Goal: Find contact information: Find contact information

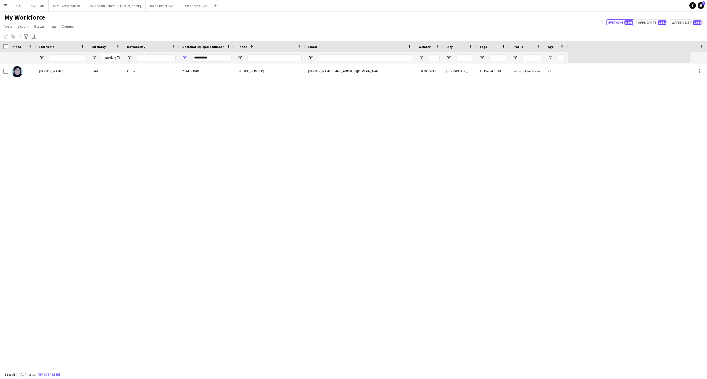
click at [210, 56] on input "**********" at bounding box center [211, 57] width 39 height 7
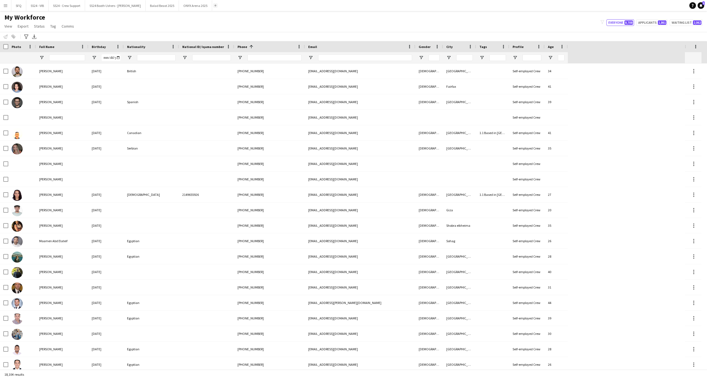
click at [214, 6] on app-icon "Add" at bounding box center [215, 5] width 2 height 2
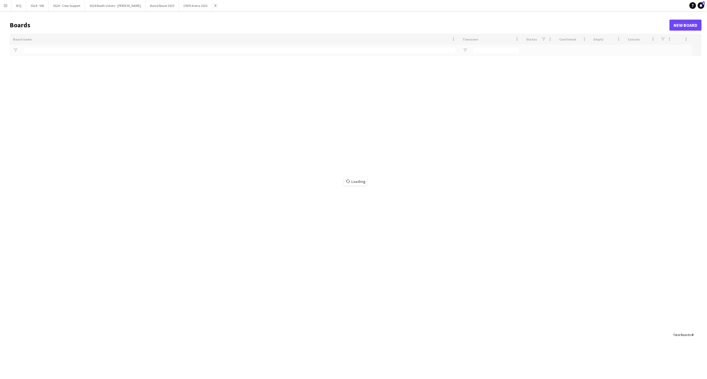
type input "*"
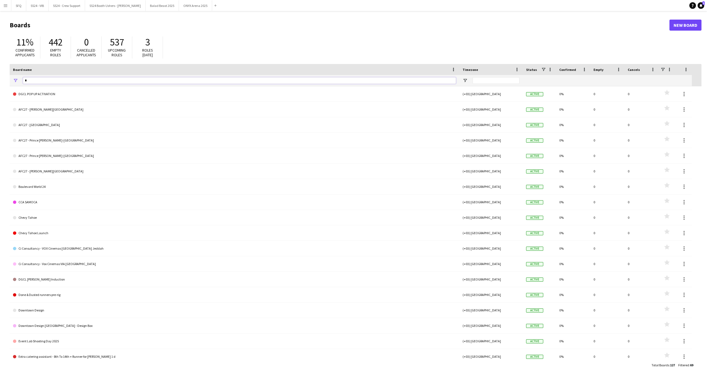
click at [49, 78] on input "*" at bounding box center [239, 80] width 433 height 7
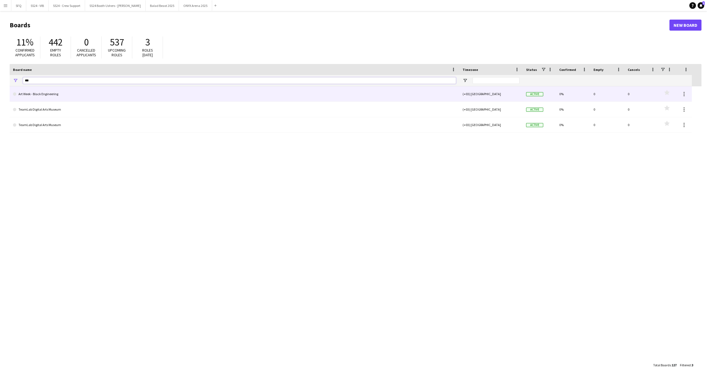
type input "***"
click at [94, 96] on link "Art Week - Black Engineering" at bounding box center [234, 93] width 443 height 15
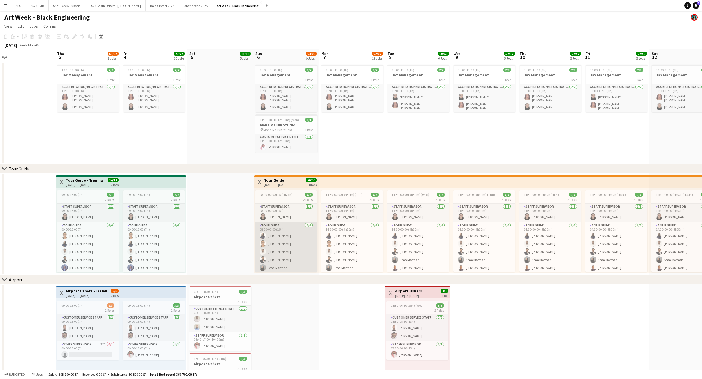
click at [291, 253] on app-card-role "Tour Guide [DATE] 08:00-00:00 (16h) [PERSON_NAME] Ziyarah Yazan Abuzannad [PERS…" at bounding box center [286, 252] width 62 height 59
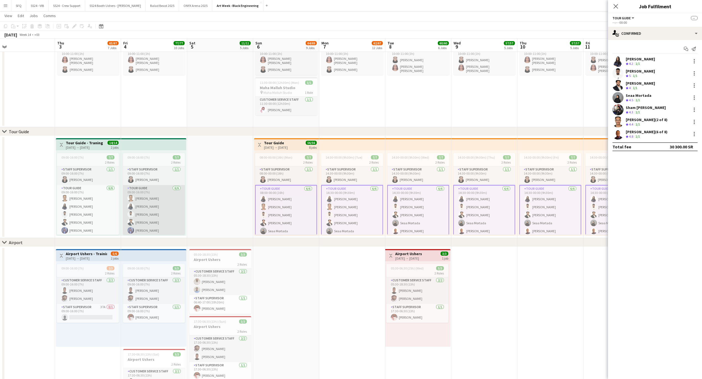
click at [147, 205] on app-card-role "Tour Guide [DATE] 09:00-16:00 (7h) Yazan Abuzannad [PERSON_NAME] Ziyarah [PERSO…" at bounding box center [154, 214] width 62 height 59
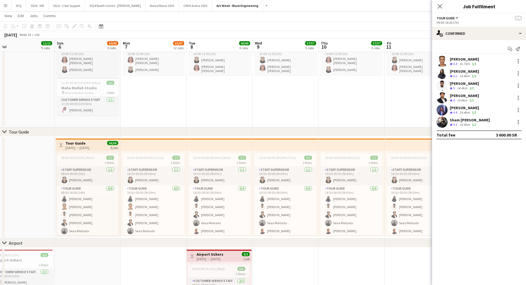
drag, startPoint x: 706, startPoint y: 2, endPoint x: 329, endPoint y: 91, distance: 387.9
click at [329, 91] on app-date-cell "10:00-11:00 (1h) 2/2 Jax Management 1 Role Accreditation/ Registration / Ticket…" at bounding box center [352, 76] width 66 height 102
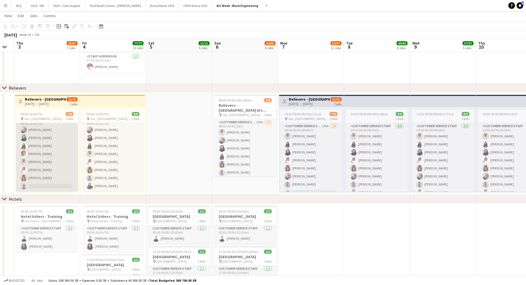
click at [35, 159] on app-card-role "Customer Service Staff 152A [DATE] 09:00-16:00 (7h) [PERSON_NAME] [PERSON_NAME]…" at bounding box center [47, 154] width 62 height 75
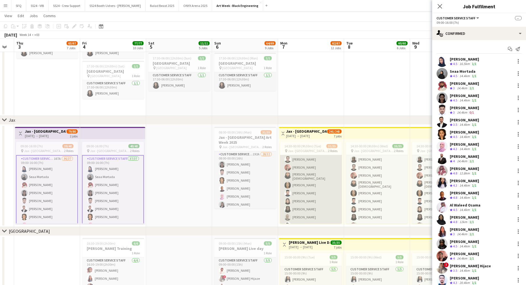
click at [302, 180] on app-card-role "Customer Service Staff 149A 28/32 14:30-00:00 (9h30m) Shaza [PERSON_NAME] [PERS…" at bounding box center [311, 232] width 62 height 269
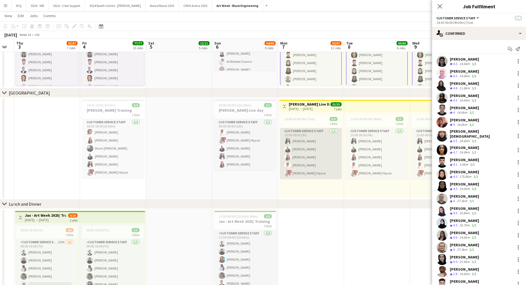
click at [304, 146] on app-card-role "Customer Service Staff [DATE] 15:00-00:00 (9h) [PERSON_NAME] [PERSON_NAME] [PER…" at bounding box center [311, 153] width 62 height 51
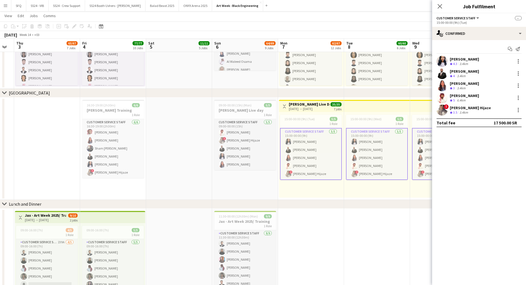
click at [472, 95] on div "[PERSON_NAME]" at bounding box center [464, 95] width 29 height 5
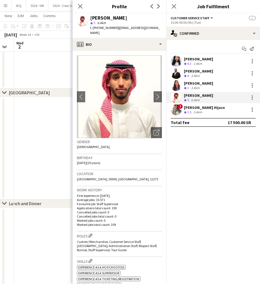
click at [102, 27] on span "t. [PHONE_NUMBER]" at bounding box center [104, 28] width 29 height 4
copy span "966583824914"
click at [76, 2] on div "Close pop-in" at bounding box center [80, 6] width 15 height 13
click at [82, 6] on icon "Close pop-in" at bounding box center [80, 6] width 5 height 5
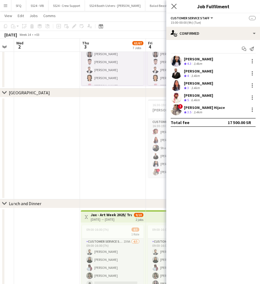
click at [176, 9] on icon at bounding box center [174, 6] width 5 height 5
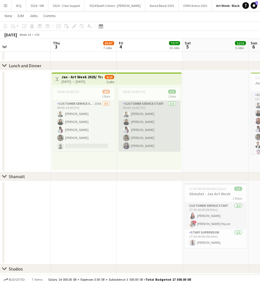
click at [136, 128] on app-card-role "Customer Service Staff [DATE] 09:00-16:00 (7h) [PERSON_NAME] [PERSON_NAME] [PER…" at bounding box center [150, 126] width 62 height 51
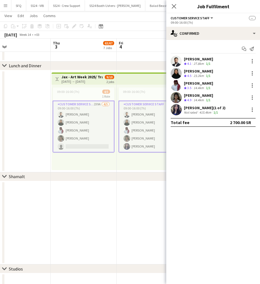
click at [197, 86] on div "14.4km" at bounding box center [199, 88] width 12 height 5
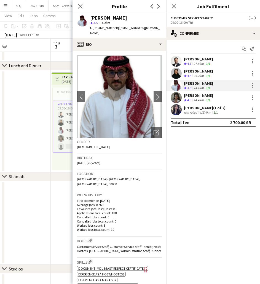
click at [194, 97] on div "[PERSON_NAME]" at bounding box center [198, 95] width 29 height 5
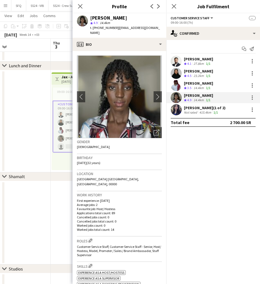
click at [116, 29] on span "| [EMAIL_ADDRESS][DOMAIN_NAME]" at bounding box center [125, 30] width 70 height 9
click at [109, 29] on span "t. [PHONE_NUMBER]" at bounding box center [104, 28] width 29 height 4
copy span "966553652002"
click at [203, 82] on div "[PERSON_NAME]" at bounding box center [198, 83] width 29 height 5
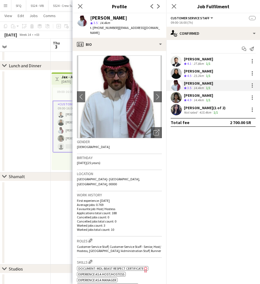
click at [197, 73] on div "[PERSON_NAME]" at bounding box center [198, 71] width 29 height 5
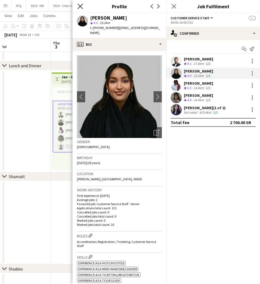
click at [80, 4] on icon "Close pop-in" at bounding box center [80, 6] width 5 height 5
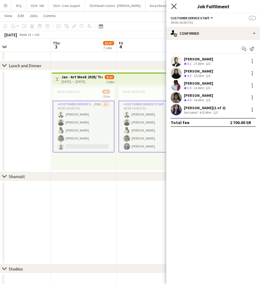
click at [174, 5] on icon "Close pop-in" at bounding box center [174, 6] width 5 height 5
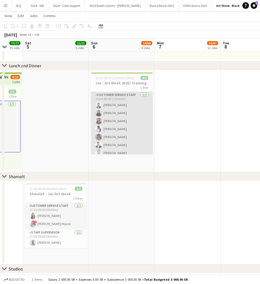
scroll to position [20, 0]
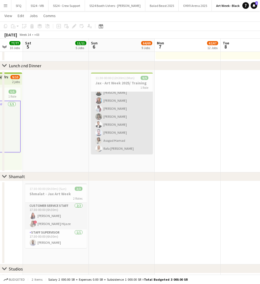
click at [114, 134] on app-card-role "Customer Service Staff [DATE] 11:30-00:00 (12h30m) [PERSON_NAME] [PERSON_NAME] …" at bounding box center [122, 113] width 62 height 83
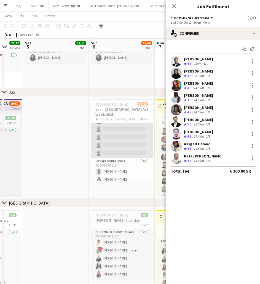
scroll to position [239, 0]
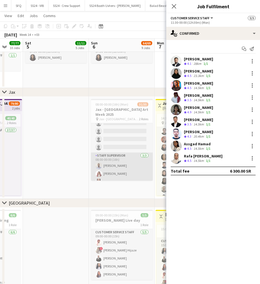
click at [113, 162] on app-card-role "Staff Supervisor [DATE] 08:00-00:00 (16h) [PERSON_NAME] [PERSON_NAME] [PERSON_N…" at bounding box center [122, 170] width 62 height 35
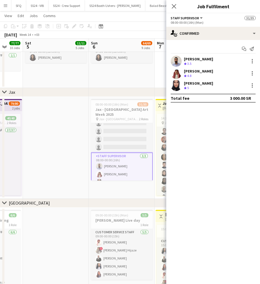
scroll to position [20, 0]
click at [206, 71] on div "[PERSON_NAME]" at bounding box center [198, 71] width 29 height 5
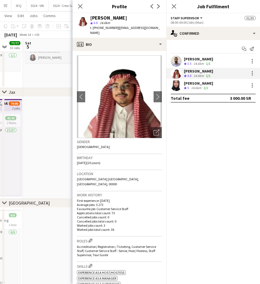
click at [103, 27] on span "t. [PHONE_NUMBER]" at bounding box center [104, 28] width 29 height 4
copy span "966503722063"
click at [181, 87] on app-user-avatar at bounding box center [176, 85] width 11 height 11
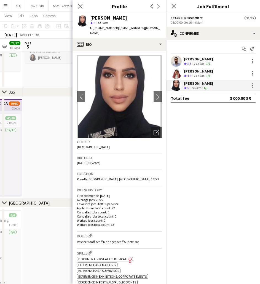
click at [100, 26] on span "t. [PHONE_NUMBER]" at bounding box center [104, 28] width 29 height 4
copy span "966501309876"
click at [82, 8] on icon at bounding box center [80, 6] width 5 height 5
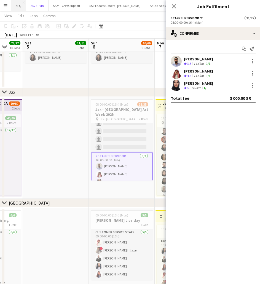
drag, startPoint x: 26, startPoint y: 9, endPoint x: 12, endPoint y: 0, distance: 16.2
click at [14, 4] on div "SFQ Close SS24 - VIB Close SS24 - Crew Support Close SS24 Booth Ushers - [PERSO…" at bounding box center [126, 5] width 230 height 11
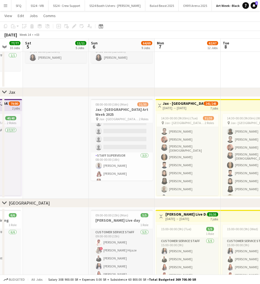
click at [6, 6] on app-icon "Menu" at bounding box center [5, 5] width 4 height 4
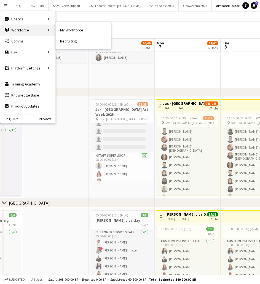
click at [11, 28] on div "Workforce Workforce" at bounding box center [27, 30] width 55 height 11
click at [66, 30] on link "My Workforce" at bounding box center [83, 30] width 55 height 11
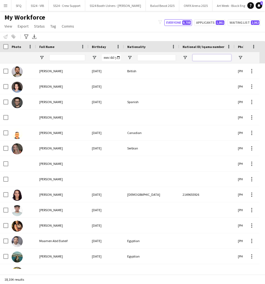
click at [199, 59] on input "National ID/ Iqama number Filter Input" at bounding box center [211, 57] width 39 height 7
paste input "**********"
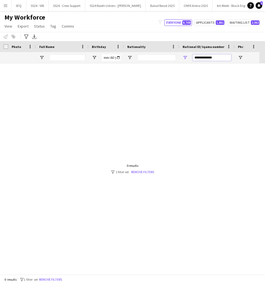
type input "**********"
drag, startPoint x: 220, startPoint y: 53, endPoint x: 205, endPoint y: 54, distance: 15.0
click at [205, 54] on div "**********" at bounding box center [211, 57] width 39 height 11
drag, startPoint x: 214, startPoint y: 55, endPoint x: 175, endPoint y: 58, distance: 39.1
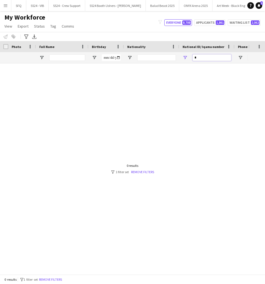
scroll to position [0, 117]
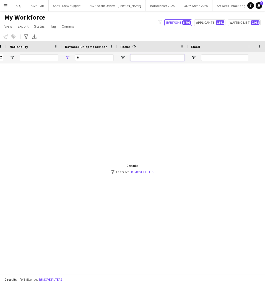
click at [141, 57] on input "Phone Filter Input" at bounding box center [157, 57] width 54 height 7
paste input "**********"
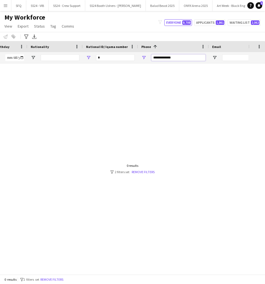
scroll to position [0, 63]
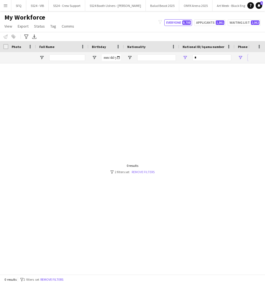
type input "**********"
click at [135, 171] on link "Remove filters" at bounding box center [142, 172] width 23 height 4
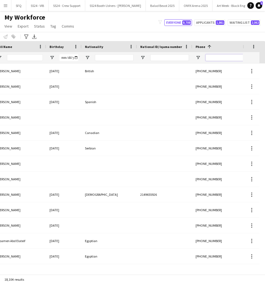
click at [219, 54] on input "Phone Filter Input" at bounding box center [232, 57] width 54 height 7
paste input "**********"
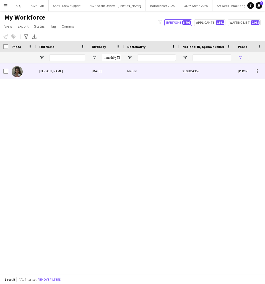
drag, startPoint x: 28, startPoint y: 74, endPoint x: 41, endPoint y: 70, distance: 12.9
click at [28, 74] on div at bounding box center [22, 71] width 28 height 15
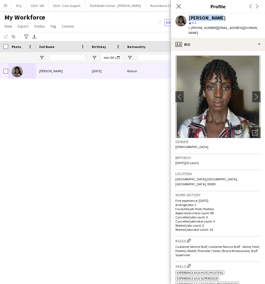
drag, startPoint x: 217, startPoint y: 17, endPoint x: 187, endPoint y: 17, distance: 29.8
click at [187, 17] on div "[PERSON_NAME] star 4.9 t. [PHONE_NUMBER] | [EMAIL_ADDRESS][DOMAIN_NAME]" at bounding box center [218, 25] width 94 height 25
copy div "[PERSON_NAME]"
click at [178, 5] on icon "Close pop-in" at bounding box center [178, 6] width 4 height 4
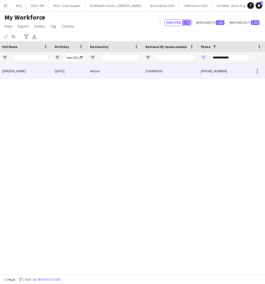
scroll to position [0, 39]
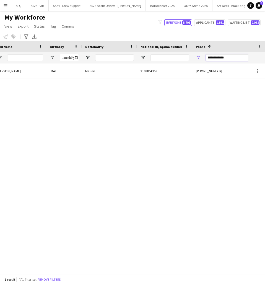
click at [213, 55] on input "**********" at bounding box center [232, 57] width 54 height 7
paste input "Phone Filter Input"
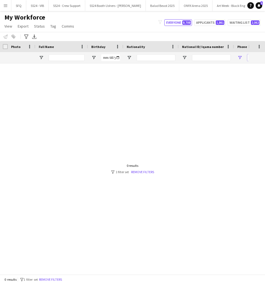
scroll to position [0, 0]
type input "**********"
click at [131, 172] on link "Remove filters" at bounding box center [142, 172] width 23 height 4
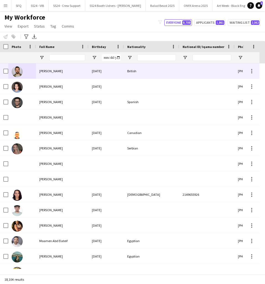
scroll to position [0, 36]
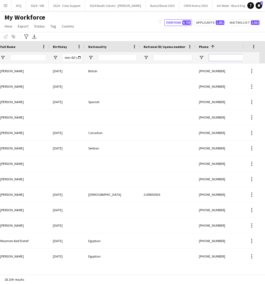
click at [216, 60] on input "Phone Filter Input" at bounding box center [236, 57] width 54 height 7
paste input "**********"
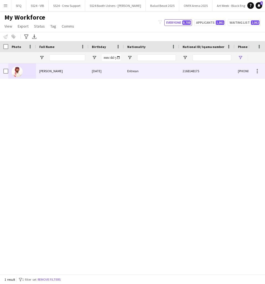
click at [78, 72] on div "[PERSON_NAME]" at bounding box center [62, 71] width 52 height 15
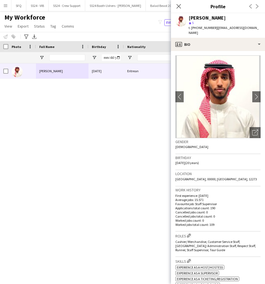
drag, startPoint x: 240, startPoint y: 16, endPoint x: 190, endPoint y: 16, distance: 50.3
click at [190, 16] on div "[PERSON_NAME]" at bounding box center [224, 17] width 72 height 5
copy div "[PERSON_NAME]"
drag, startPoint x: 181, startPoint y: 7, endPoint x: 184, endPoint y: 15, distance: 8.4
click at [181, 7] on icon "Close pop-in" at bounding box center [178, 6] width 4 height 4
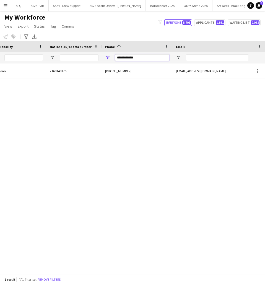
click at [158, 59] on input "**********" at bounding box center [142, 57] width 54 height 7
paste input "Phone Filter Input"
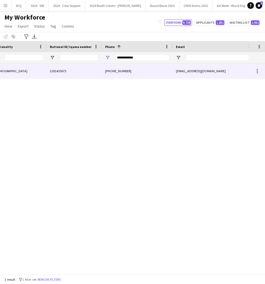
click at [101, 77] on div "2281435673" at bounding box center [73, 71] width 55 height 15
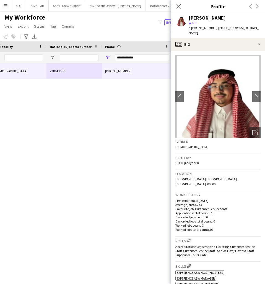
drag, startPoint x: 226, startPoint y: 20, endPoint x: 189, endPoint y: 17, distance: 36.9
click at [189, 17] on div "[PERSON_NAME]" at bounding box center [224, 17] width 72 height 5
copy div "[PERSON_NAME]"
drag, startPoint x: 180, startPoint y: 4, endPoint x: 5, endPoint y: 112, distance: 205.8
click at [180, 4] on icon "Close pop-in" at bounding box center [178, 6] width 4 height 4
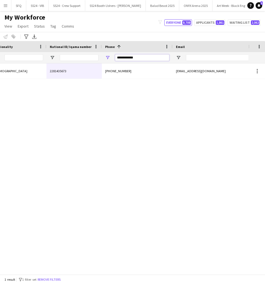
click at [124, 57] on input "**********" at bounding box center [142, 57] width 54 height 7
paste input "Phone Filter Input"
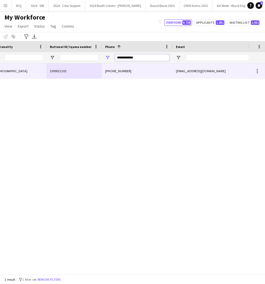
type input "**********"
click at [17, 74] on div "[DEMOGRAPHIC_DATA]" at bounding box center [18, 71] width 55 height 15
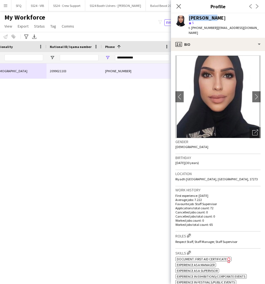
drag, startPoint x: 214, startPoint y: 18, endPoint x: 186, endPoint y: 15, distance: 28.0
click at [186, 15] on div "[PERSON_NAME] star 5 t. [PHONE_NUMBER] | [EMAIL_ADDRESS][DOMAIN_NAME]" at bounding box center [218, 25] width 94 height 25
copy div "[PERSON_NAME]"
drag, startPoint x: 178, startPoint y: 7, endPoint x: 44, endPoint y: 115, distance: 171.7
click at [178, 7] on icon "Close pop-in" at bounding box center [178, 6] width 4 height 4
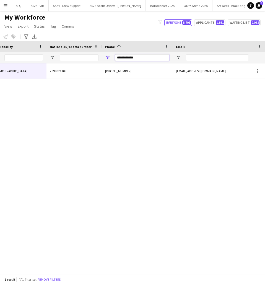
click at [147, 56] on input "**********" at bounding box center [142, 57] width 54 height 7
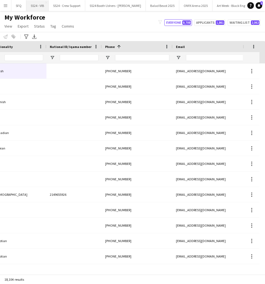
click at [35, 7] on button "SS24 - VIB Close" at bounding box center [37, 5] width 22 height 11
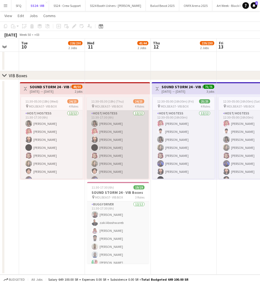
scroll to position [0, 178]
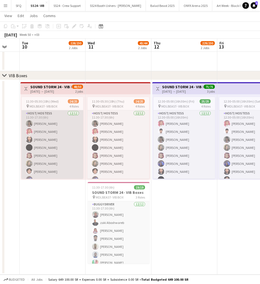
click at [50, 136] on app-card-role "Host/ Hostess [DATE] 11:30-17:30 (6h) [PERSON_NAME] Natumi [PERSON_NAME] [PERSO…" at bounding box center [53, 163] width 62 height 107
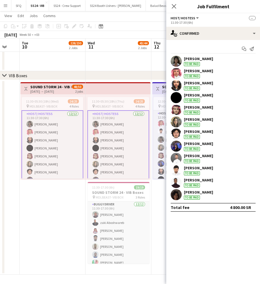
click at [184, 108] on div "[PERSON_NAME]" at bounding box center [198, 107] width 29 height 5
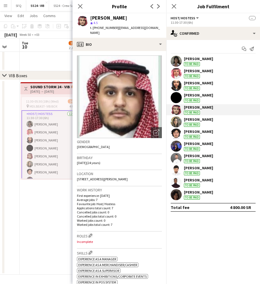
click at [99, 28] on span "t. [PHONE_NUMBER]" at bounding box center [104, 28] width 29 height 4
copy span "966563442194"
drag, startPoint x: 136, startPoint y: 17, endPoint x: 90, endPoint y: 16, distance: 46.1
click at [90, 16] on div "[PERSON_NAME] star 4.5 t. [PHONE_NUMBER] | [EMAIL_ADDRESS][DOMAIN_NAME]" at bounding box center [120, 25] width 94 height 25
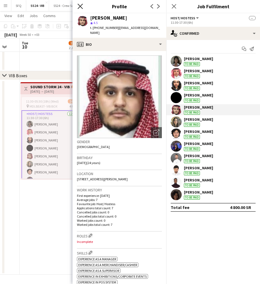
click at [79, 5] on icon "Close pop-in" at bounding box center [80, 6] width 5 height 5
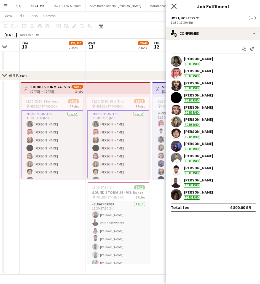
click at [172, 7] on icon "Close pop-in" at bounding box center [174, 6] width 5 height 5
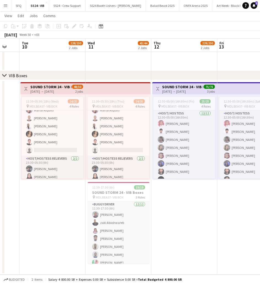
scroll to position [138, 0]
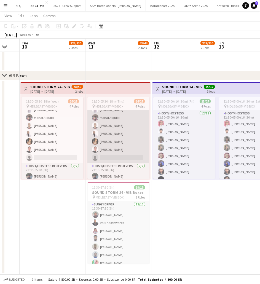
click at [120, 148] on app-card-role "Protocol [DATE] 11:30-17:30 (6h) [PERSON_NAME] [PERSON_NAME] Turki [PERSON_NAME…" at bounding box center [119, 121] width 62 height 83
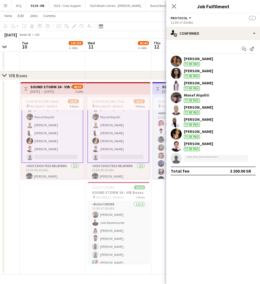
scroll to position [138, 0]
click at [198, 144] on div "[PERSON_NAME]" at bounding box center [198, 143] width 29 height 5
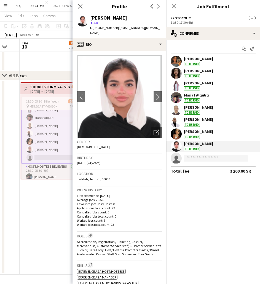
click at [110, 25] on div "t. [PHONE_NUMBER] | [EMAIL_ADDRESS][DOMAIN_NAME]" at bounding box center [126, 30] width 72 height 10
drag, startPoint x: 122, startPoint y: 17, endPoint x: 89, endPoint y: 16, distance: 32.0
click at [89, 16] on div "[PERSON_NAME] star 4.8 t. [PHONE_NUMBER] | [EMAIL_ADDRESS][DOMAIN_NAME]" at bounding box center [120, 25] width 94 height 25
click at [77, 4] on app-icon "Close pop-in" at bounding box center [81, 6] width 8 height 8
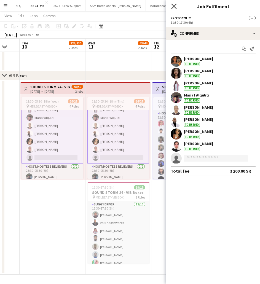
click at [174, 4] on icon "Close pop-in" at bounding box center [174, 6] width 5 height 5
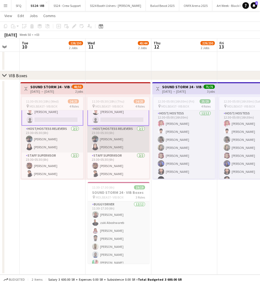
scroll to position [176, 0]
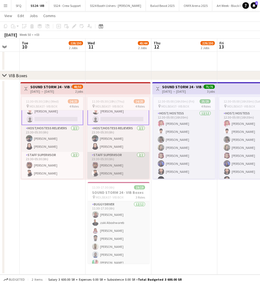
click at [117, 172] on app-card-role "Staff Supervisor [DATE] 23:30-05:30 (6h) [PERSON_NAME] [PERSON_NAME]" at bounding box center [119, 165] width 62 height 27
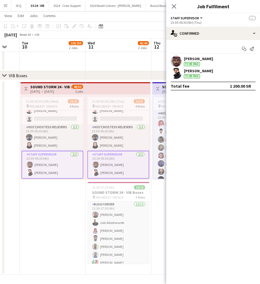
scroll to position [175, 0]
click at [175, 6] on icon at bounding box center [174, 6] width 5 height 5
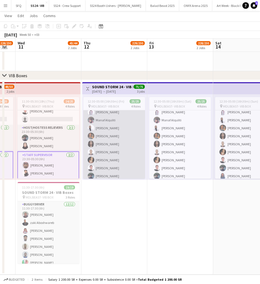
scroll to position [110, 0]
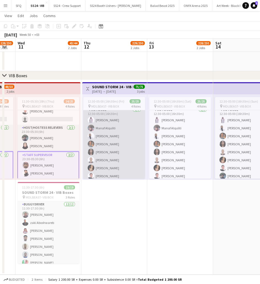
click at [105, 140] on app-card-role "Protocol [DATE] 12:30-05:00 (16h30m) [GEOGRAPHIC_DATA] [PERSON_NAME] Alquliti […" at bounding box center [114, 148] width 62 height 83
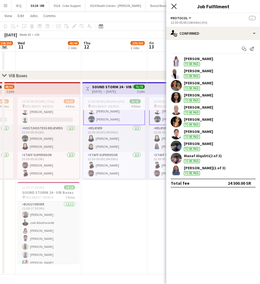
click at [175, 6] on icon "Close pop-in" at bounding box center [174, 6] width 5 height 5
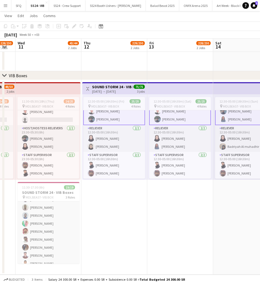
click at [51, 240] on app-card-role "Buggy Driver [DATE] 11:30-17:30 (6h) Abdullah [PERSON_NAME] Aboshwareb [PERSON_…" at bounding box center [49, 215] width 62 height 107
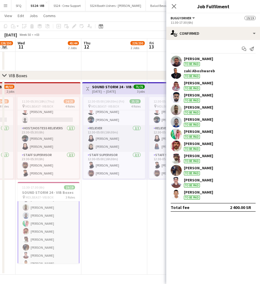
click at [176, 146] on app-user-avatar at bounding box center [176, 146] width 11 height 11
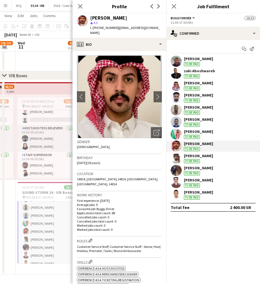
drag, startPoint x: 123, startPoint y: 17, endPoint x: 86, endPoint y: 17, distance: 37.8
click at [86, 17] on div "[PERSON_NAME] star 4.5 t. [PHONE_NUMBER] | [EMAIL_ADDRESS][DOMAIN_NAME]" at bounding box center [120, 25] width 94 height 25
click at [107, 24] on div "star 4.5" at bounding box center [126, 22] width 72 height 5
click at [107, 25] on div "star 4.5" at bounding box center [126, 22] width 72 height 5
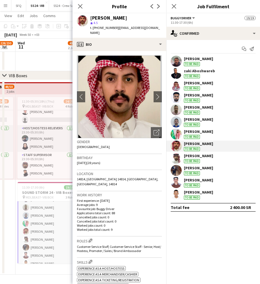
click at [106, 27] on span "t. [PHONE_NUMBER]" at bounding box center [104, 28] width 29 height 4
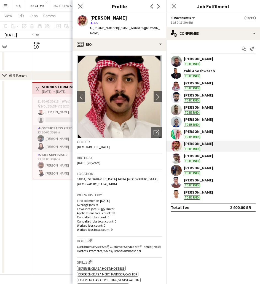
scroll to position [0, 164]
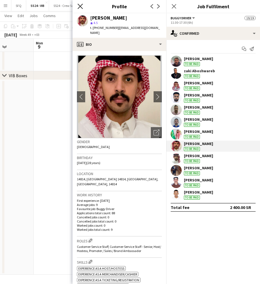
click at [79, 5] on icon at bounding box center [80, 6] width 5 height 5
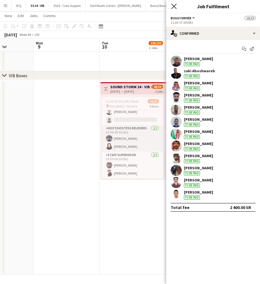
click at [174, 7] on icon at bounding box center [174, 6] width 5 height 5
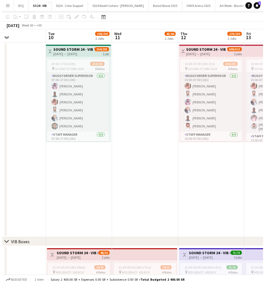
scroll to position [0, 0]
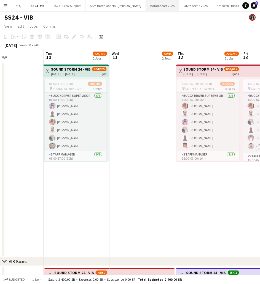
click at [148, 5] on button "Balad Beast 2025 Close" at bounding box center [162, 5] width 33 height 11
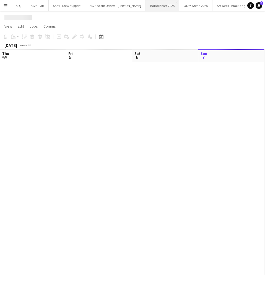
scroll to position [0, 132]
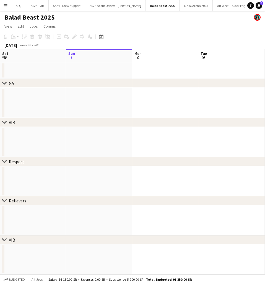
click at [105, 120] on div "chevron-right VIB" at bounding box center [132, 122] width 265 height 9
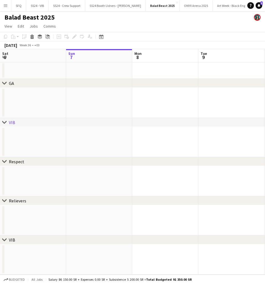
click at [105, 120] on div "chevron-right VIB" at bounding box center [132, 122] width 265 height 9
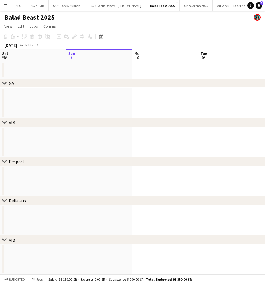
click at [117, 17] on div "Balad Beast 2025" at bounding box center [132, 16] width 265 height 10
click at [82, 109] on app-date-cell at bounding box center [99, 103] width 66 height 30
click at [65, 153] on app-date-cell at bounding box center [33, 142] width 66 height 30
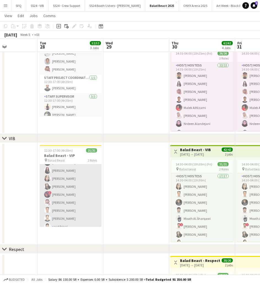
scroll to position [127, 0]
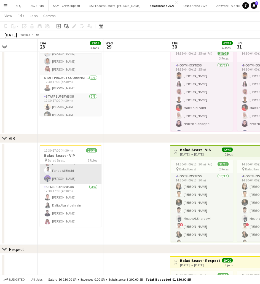
click at [52, 199] on app-card-role "Staff Supervisor 4/4 12:30-17:00 (4h30m) Lama Khalaf Dalia Abu al bahrain Youse…" at bounding box center [71, 205] width 62 height 43
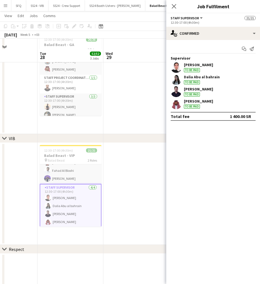
scroll to position [83, 0]
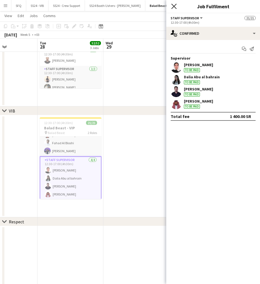
click at [174, 5] on icon "Close pop-in" at bounding box center [174, 6] width 5 height 5
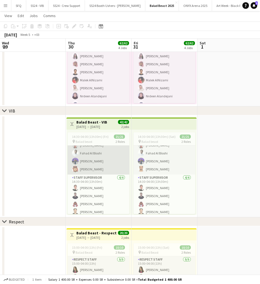
scroll to position [121, 0]
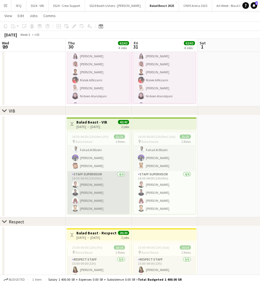
click at [93, 203] on app-card-role "Staff Supervisor 4/4 14:30-04:00 (13h30m) Lama Khalaf Yousef Albloshi Aseel Moh…" at bounding box center [99, 193] width 62 height 43
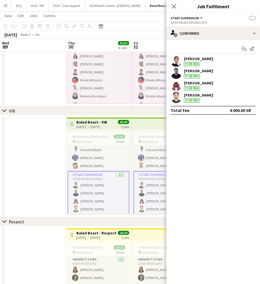
click at [177, 99] on app-user-avatar at bounding box center [176, 97] width 11 height 11
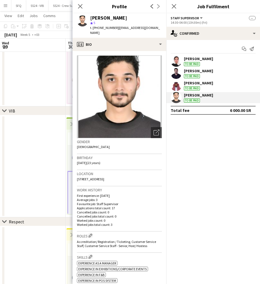
click at [102, 26] on span "t. +966554338308" at bounding box center [104, 28] width 29 height 4
copy span "966554338308"
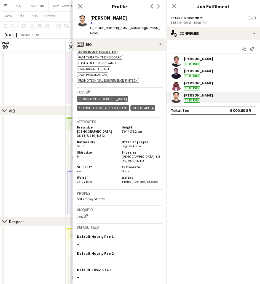
scroll to position [253, 0]
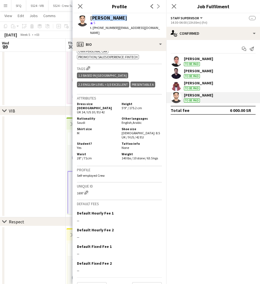
drag, startPoint x: 122, startPoint y: 17, endPoint x: 90, endPoint y: 18, distance: 31.8
click at [90, 18] on div "Emran Qurban" at bounding box center [126, 17] width 72 height 5
copy div "Emran Qurban"
click at [190, 85] on div "Aseel Mohammed" at bounding box center [198, 83] width 29 height 5
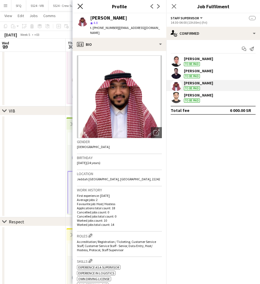
click at [82, 4] on icon "Close pop-in" at bounding box center [80, 6] width 5 height 5
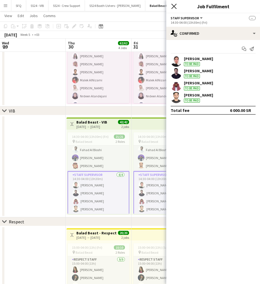
click at [173, 6] on icon "Close pop-in" at bounding box center [174, 6] width 5 height 5
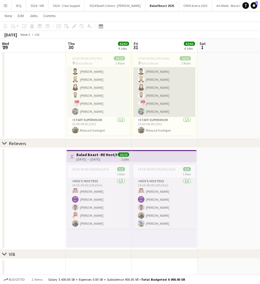
scroll to position [273, 0]
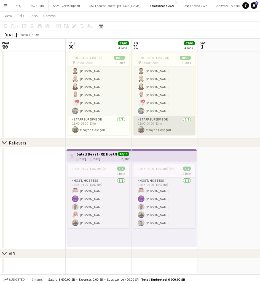
click at [152, 130] on app-card-role "Staff Supervisor 1/1 15:00-04:00 (13h) Moayad Gashgari" at bounding box center [165, 126] width 62 height 19
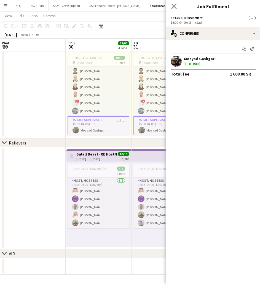
click at [173, 9] on icon "Close pop-in" at bounding box center [174, 6] width 5 height 5
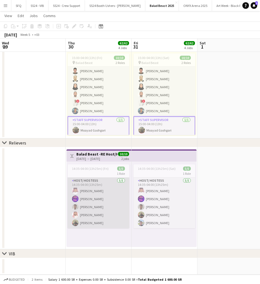
click at [96, 222] on app-card-role "Host/ Hostess 5/5 14:35-04:00 (13h25m) Salman Al-Qurni Abdulrahman Adnan abdale…" at bounding box center [99, 203] width 62 height 51
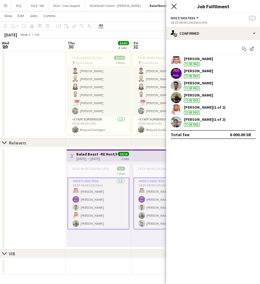
click at [175, 7] on icon at bounding box center [174, 6] width 5 height 5
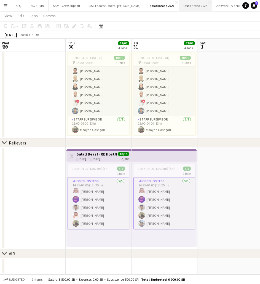
click at [181, 8] on button "ONYX Arena 2025 Close" at bounding box center [195, 5] width 33 height 11
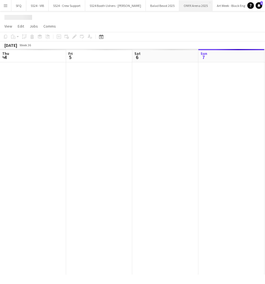
scroll to position [0, 132]
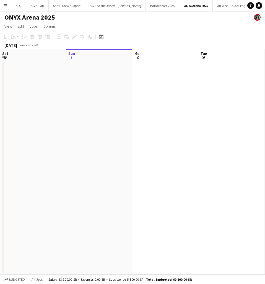
click at [6, 9] on button "Menu" at bounding box center [5, 5] width 11 height 11
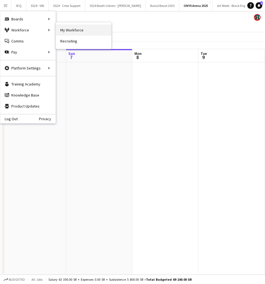
click at [65, 30] on link "My Workforce" at bounding box center [83, 30] width 55 height 11
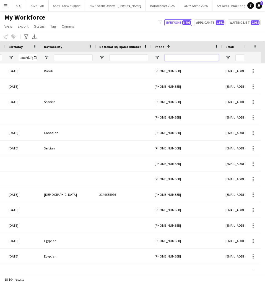
click at [198, 59] on input "Phone Filter Input" at bounding box center [191, 57] width 54 height 7
paste input "**********"
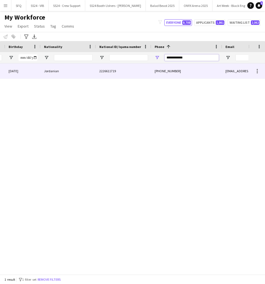
type input "**********"
click at [60, 71] on div "Jordanian" at bounding box center [68, 71] width 55 height 15
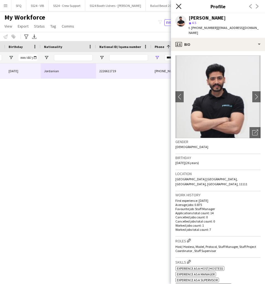
click at [180, 7] on icon "Close pop-in" at bounding box center [178, 6] width 5 height 5
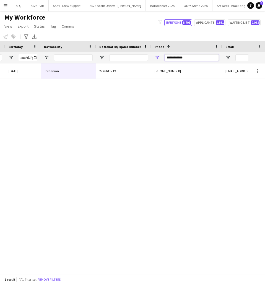
click at [196, 56] on input "**********" at bounding box center [191, 57] width 54 height 7
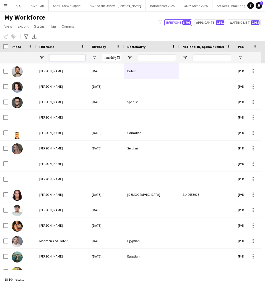
click at [66, 56] on input "Full Name Filter Input" at bounding box center [67, 57] width 36 height 7
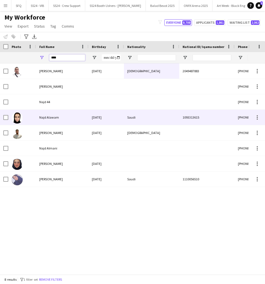
type input "****"
click at [45, 117] on span "Najd Alawam" at bounding box center [49, 117] width 20 height 4
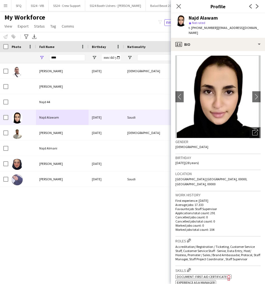
click at [202, 29] on span "t. +966533391223" at bounding box center [202, 28] width 29 height 4
copy span "966533391223"
drag, startPoint x: 217, startPoint y: 17, endPoint x: 188, endPoint y: 17, distance: 28.4
click at [188, 17] on div "Najd Alawam" at bounding box center [202, 17] width 29 height 5
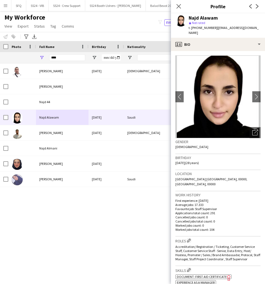
copy div "Najd Alawam"
